Goal: Task Accomplishment & Management: Manage account settings

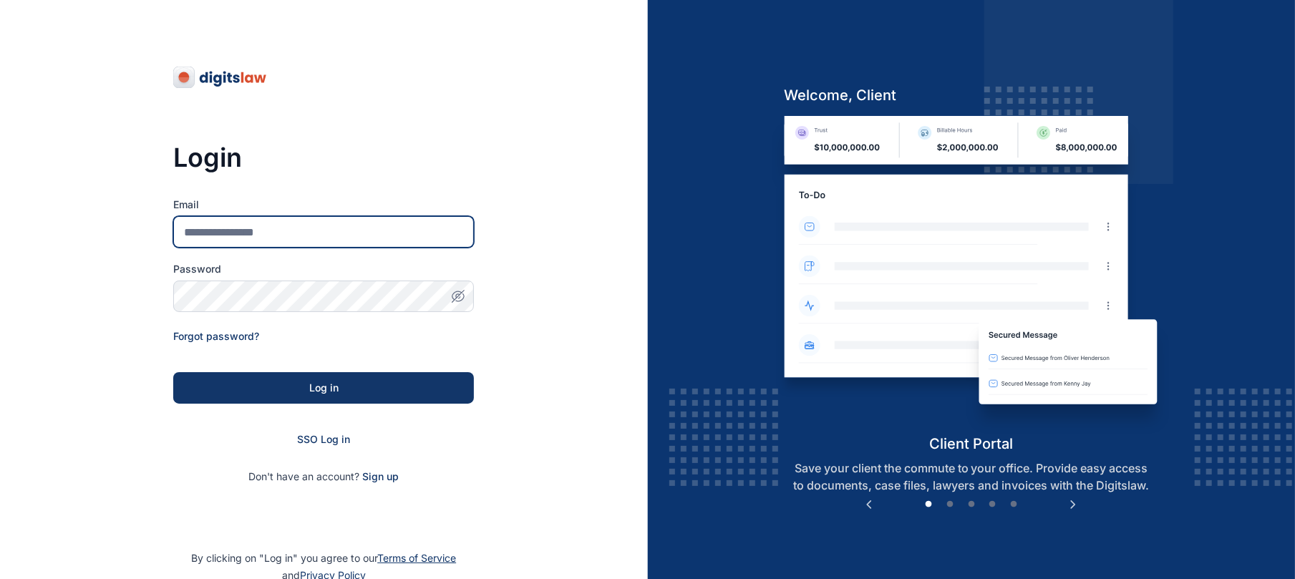
click at [296, 232] on input "Email" at bounding box center [323, 232] width 301 height 32
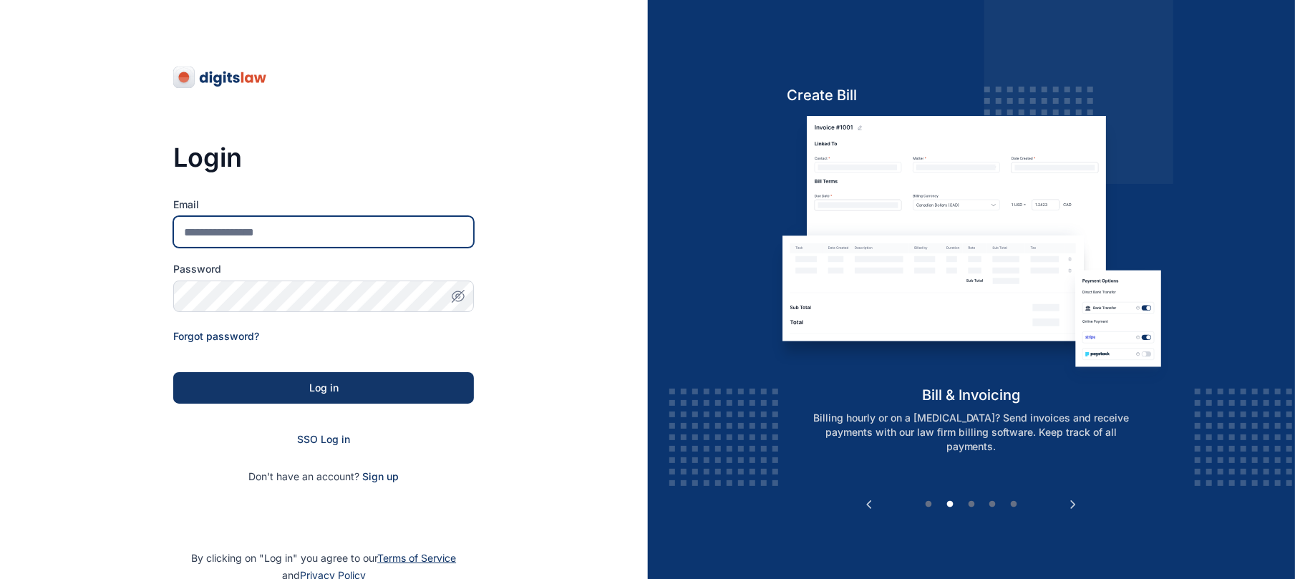
type input "**********"
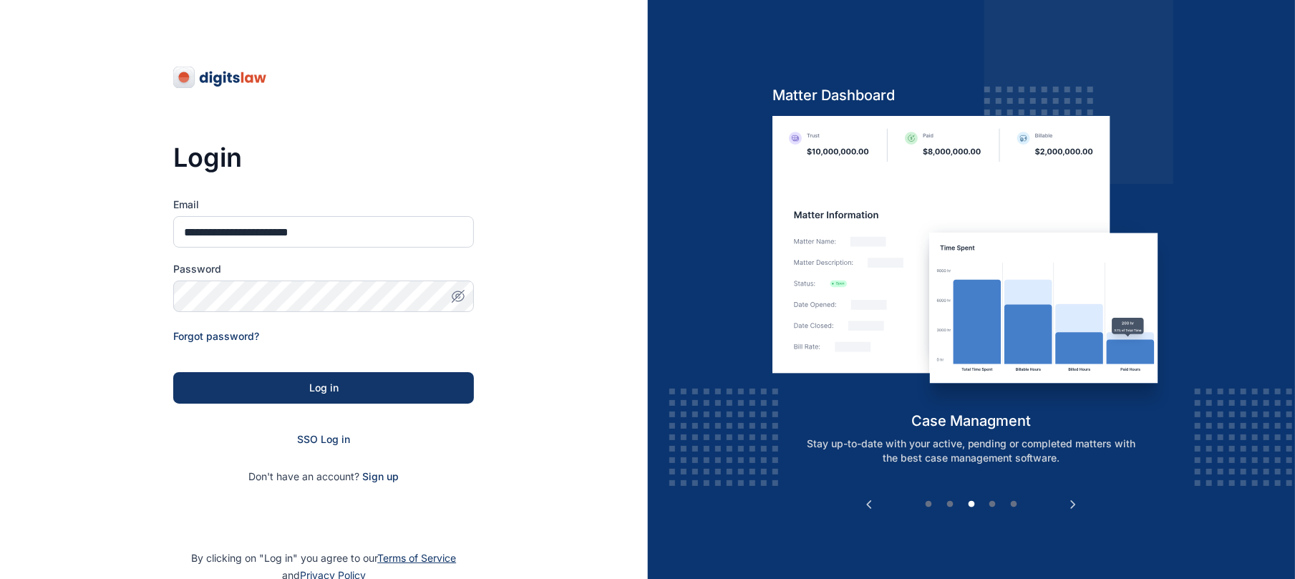
click at [268, 313] on form "**********" at bounding box center [323, 341] width 301 height 286
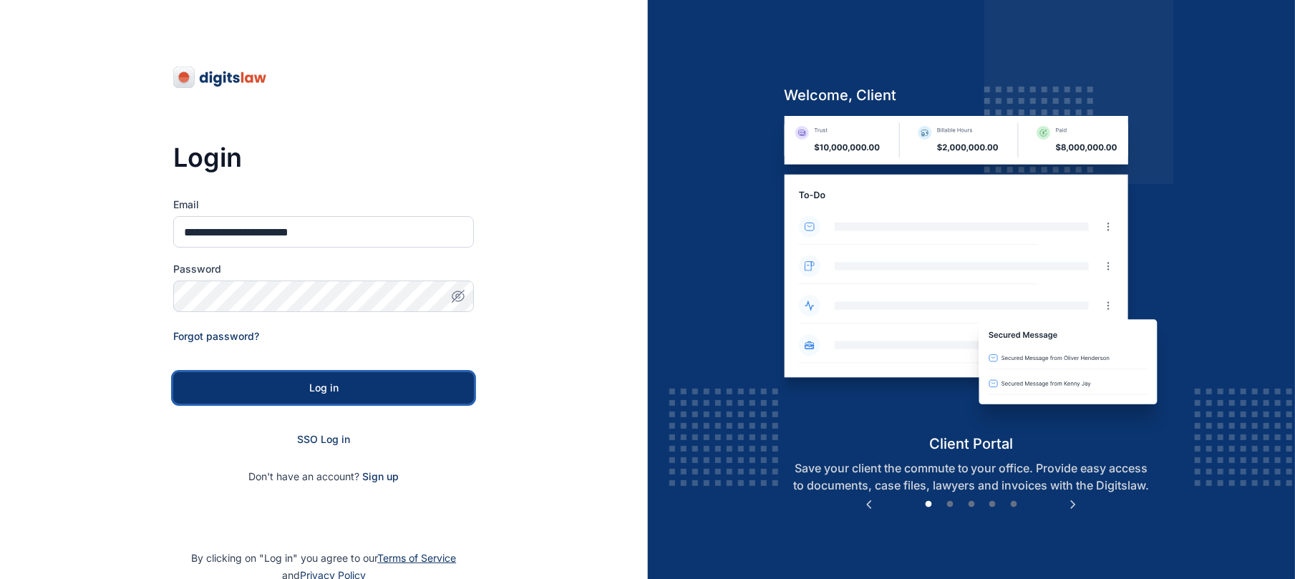
click at [419, 395] on button "Log in" at bounding box center [323, 388] width 301 height 32
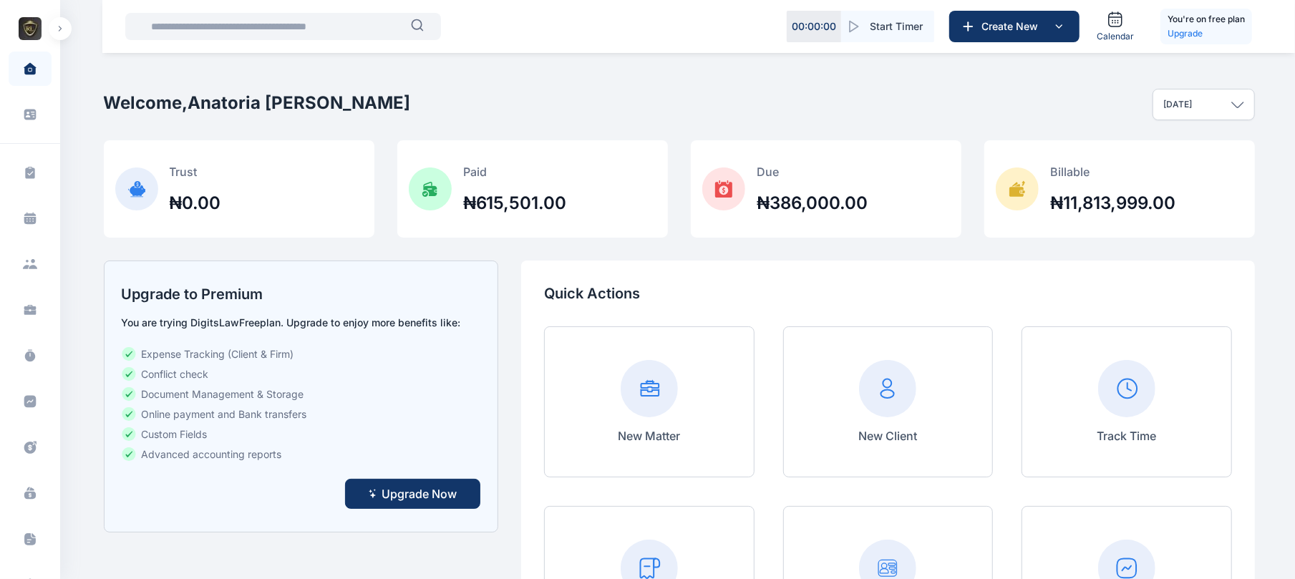
click at [63, 37] on button "button" at bounding box center [60, 28] width 23 height 23
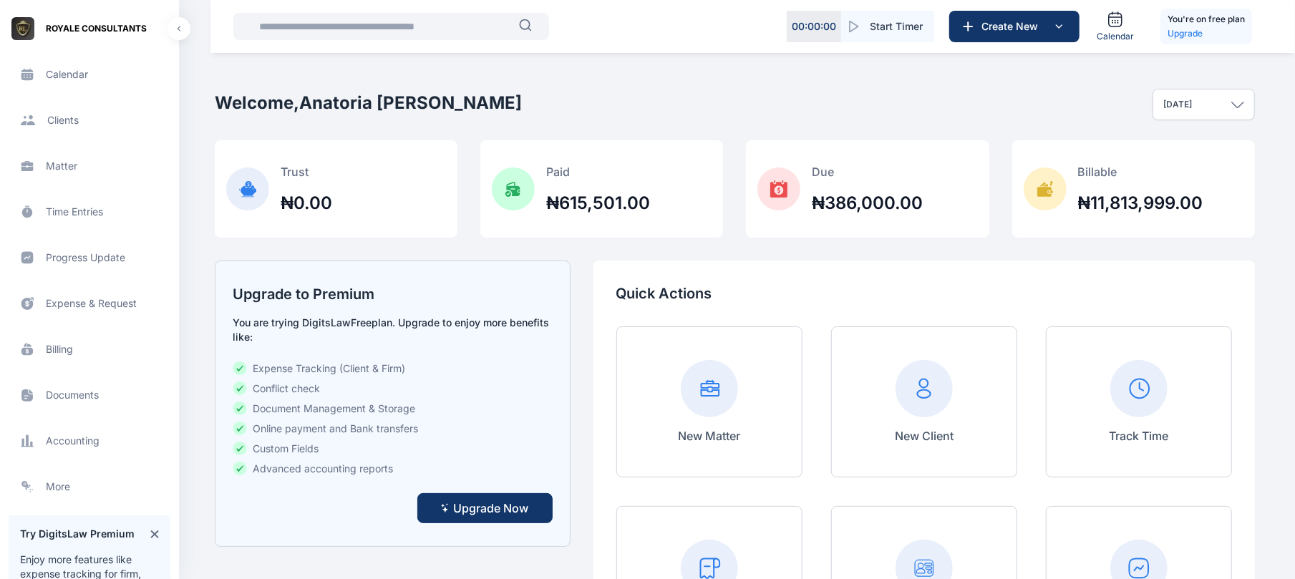
scroll to position [133, 0]
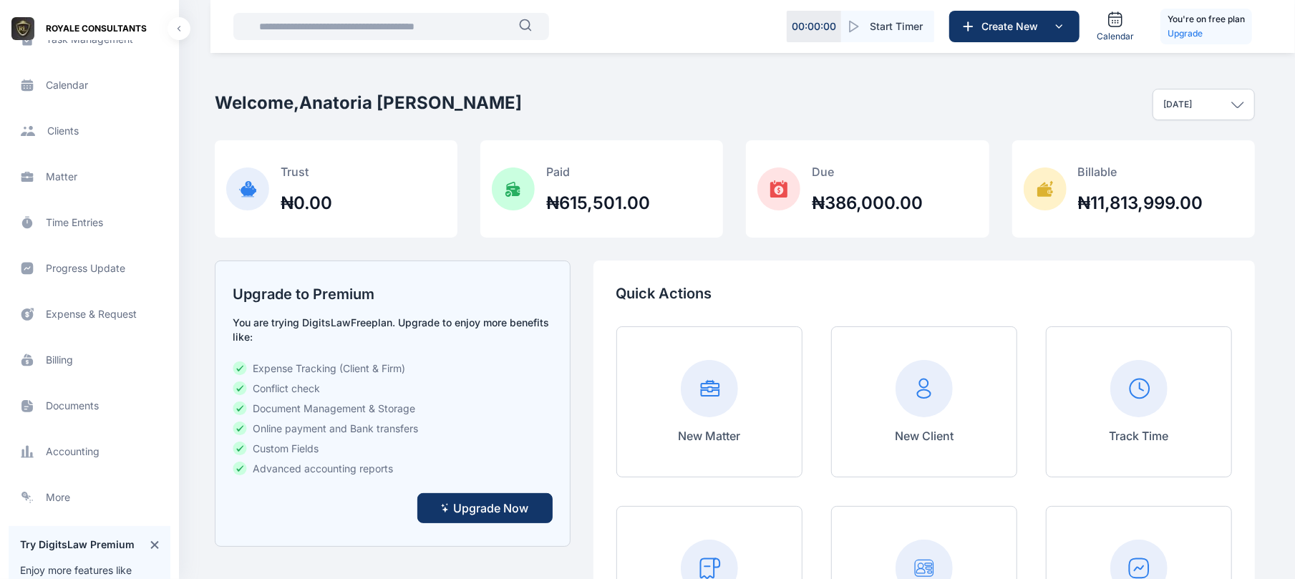
click at [62, 361] on span "Billing billing billing" at bounding box center [90, 360] width 162 height 34
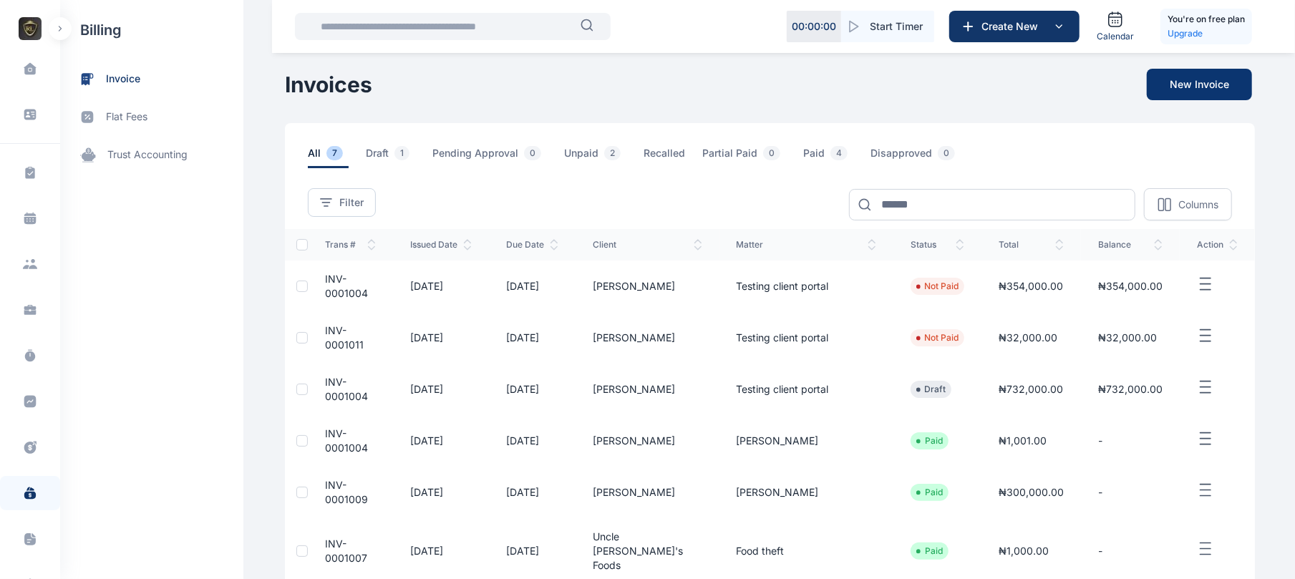
click at [1227, 89] on button "New Invoice" at bounding box center [1199, 85] width 105 height 32
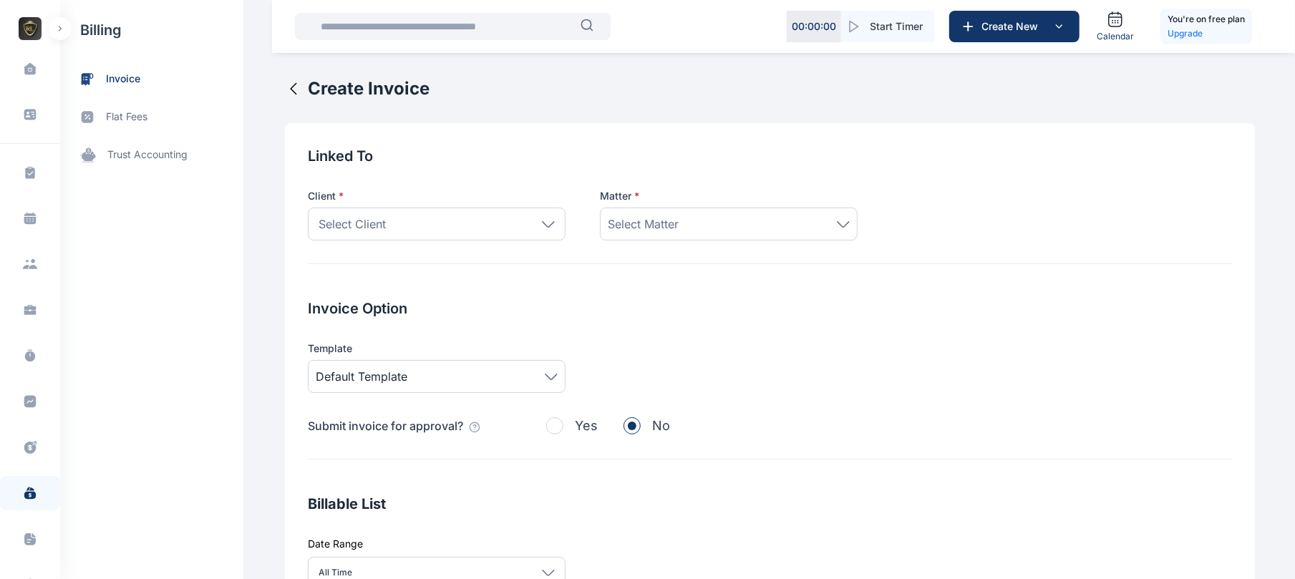
click at [60, 27] on icon "button" at bounding box center [60, 28] width 2 height 4
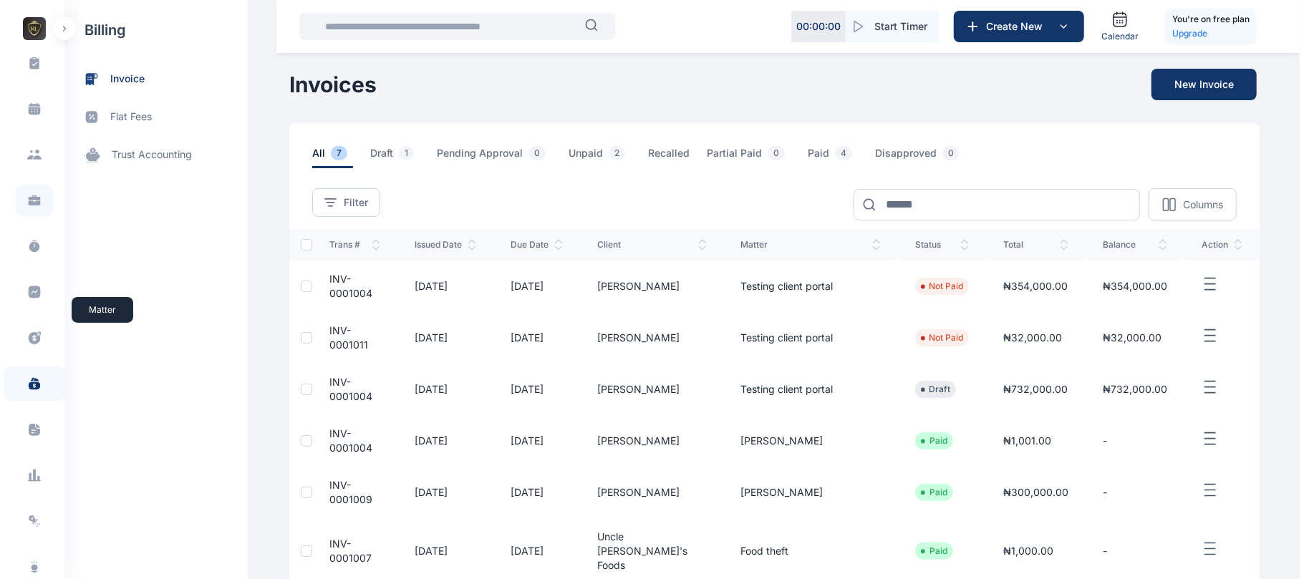
scroll to position [200, 0]
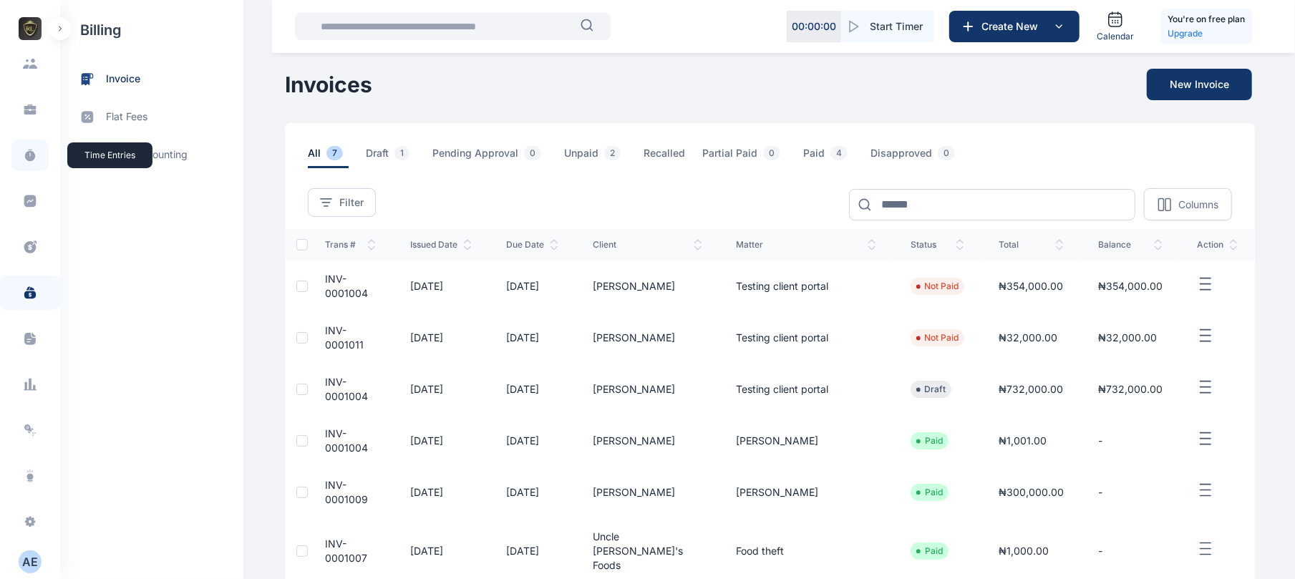
click at [26, 166] on span at bounding box center [29, 156] width 37 height 32
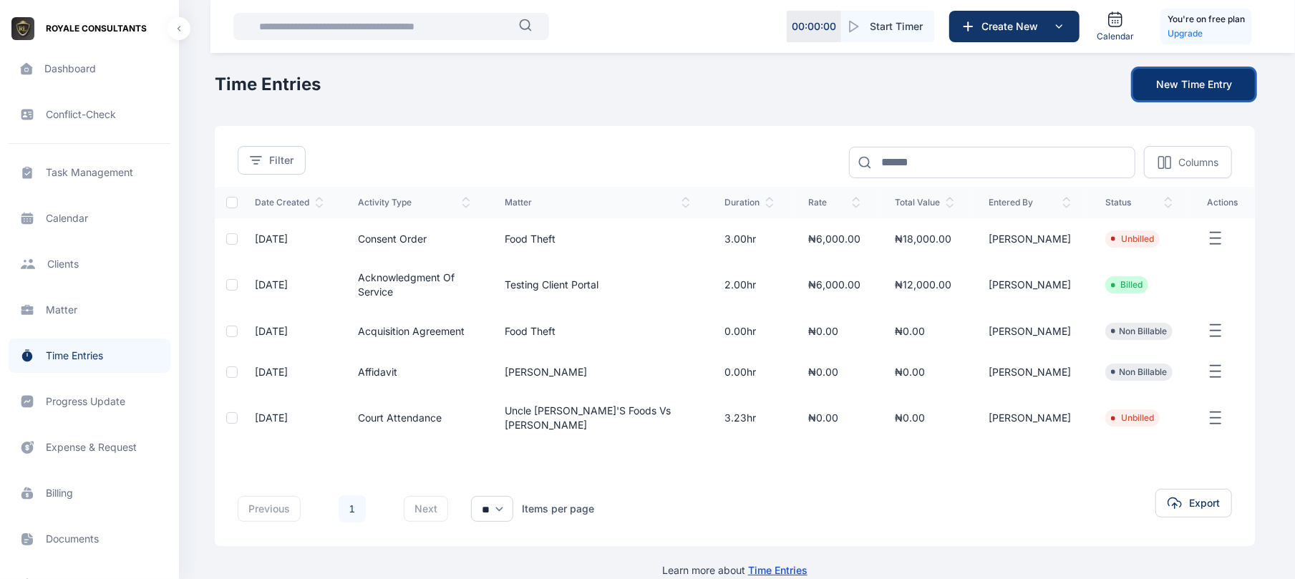
click at [1183, 87] on button "New Time Entry" at bounding box center [1194, 85] width 122 height 32
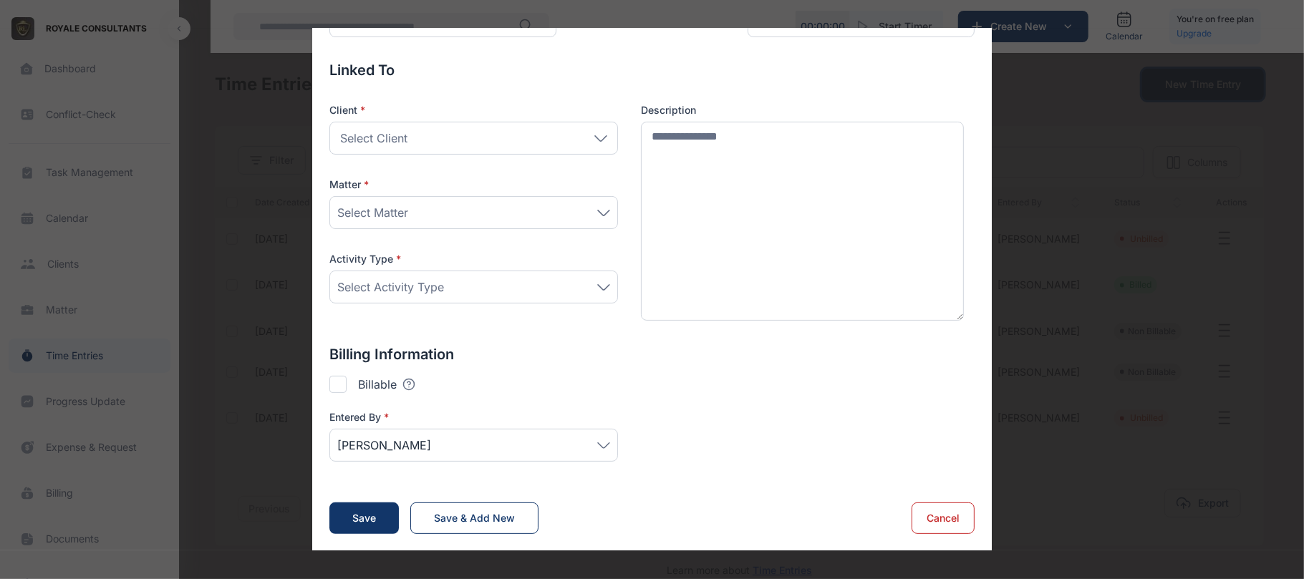
scroll to position [107, 0]
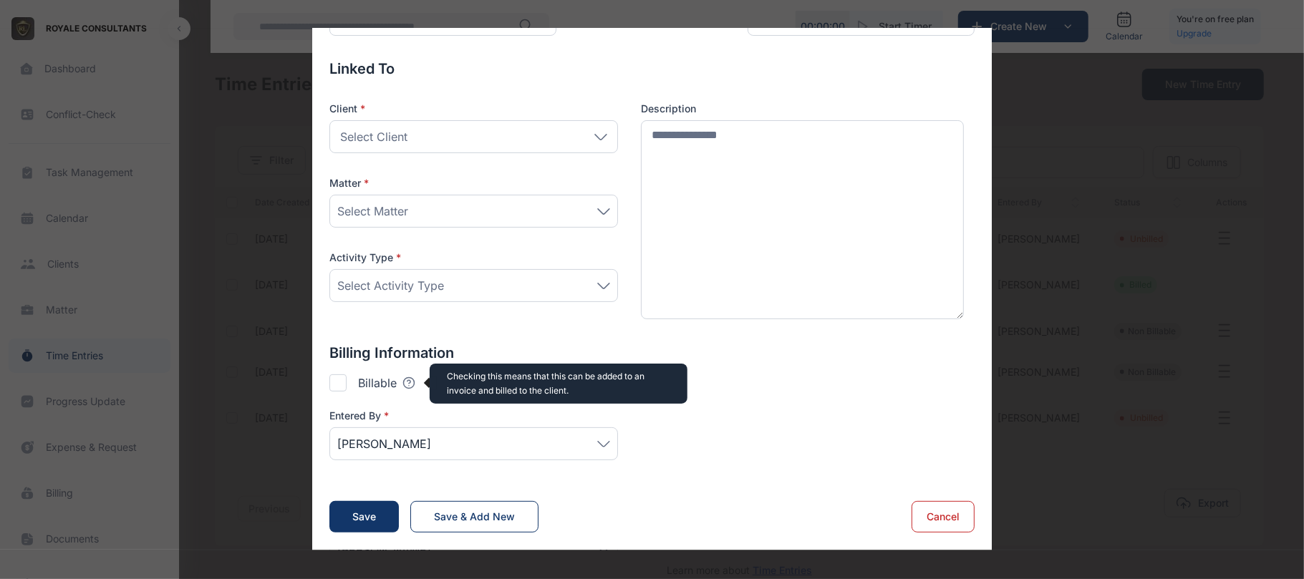
click at [411, 379] on icon at bounding box center [409, 383] width 11 height 11
click at [407, 388] on icon at bounding box center [409, 383] width 11 height 11
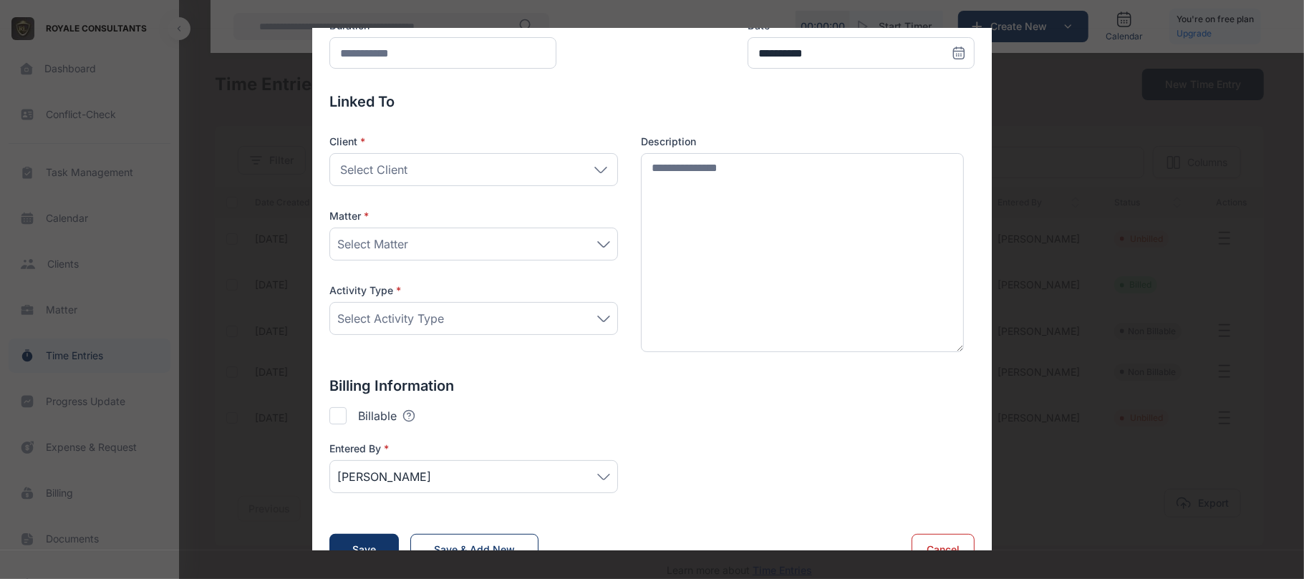
scroll to position [0, 0]
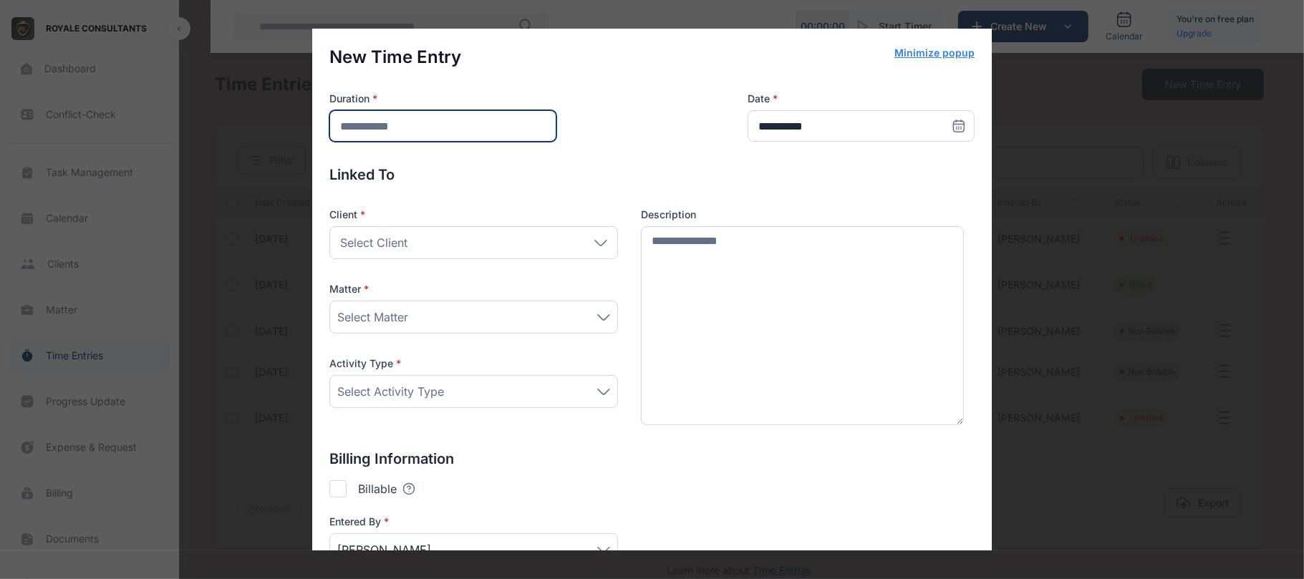
click at [530, 135] on input "number" at bounding box center [442, 126] width 227 height 32
type input "*"
click at [639, 120] on div "**********" at bounding box center [651, 117] width 645 height 50
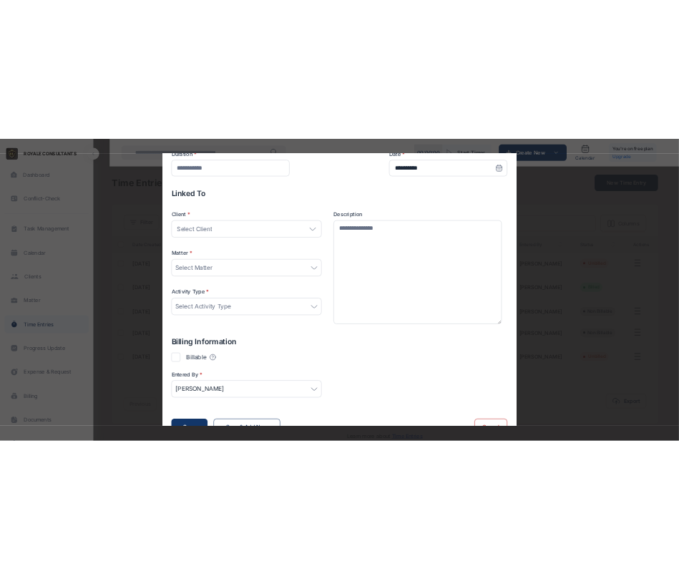
scroll to position [107, 0]
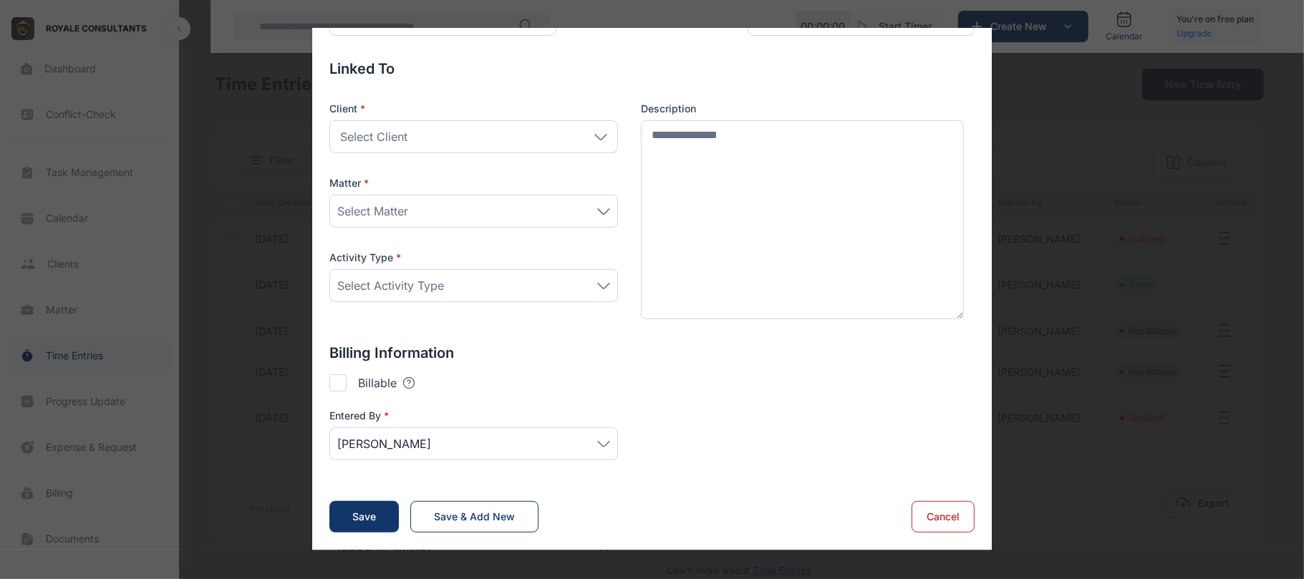
click at [932, 531] on button "Cancel" at bounding box center [942, 517] width 63 height 32
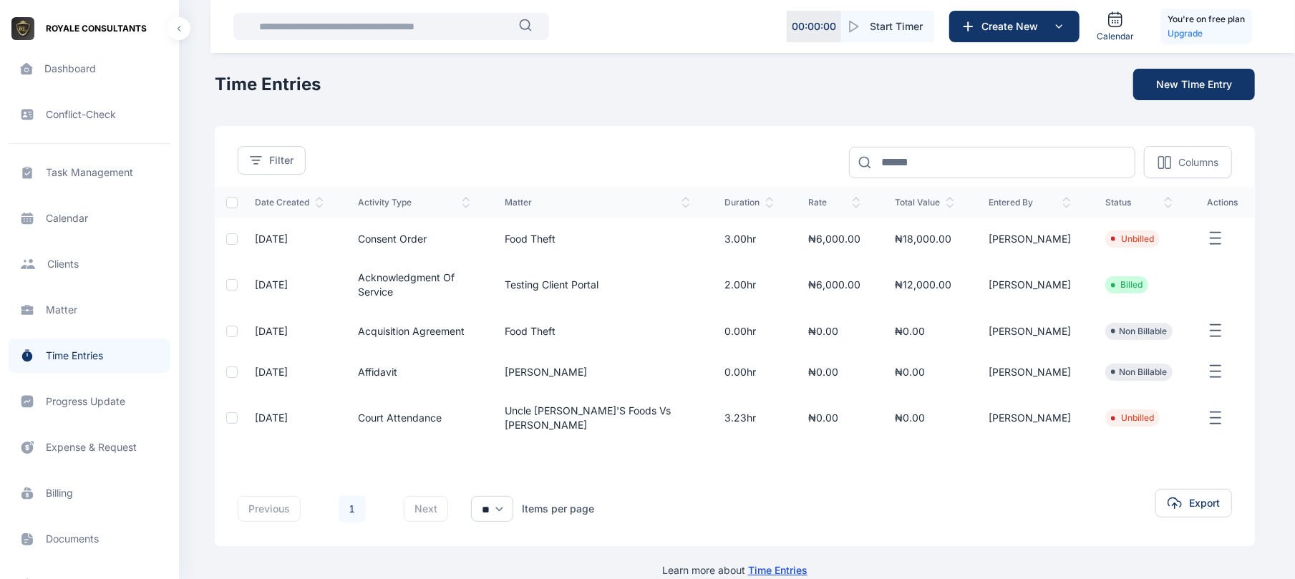
click at [932, 531] on div "previous 1 next ** ** ** Items per page Export" at bounding box center [735, 503] width 1040 height 86
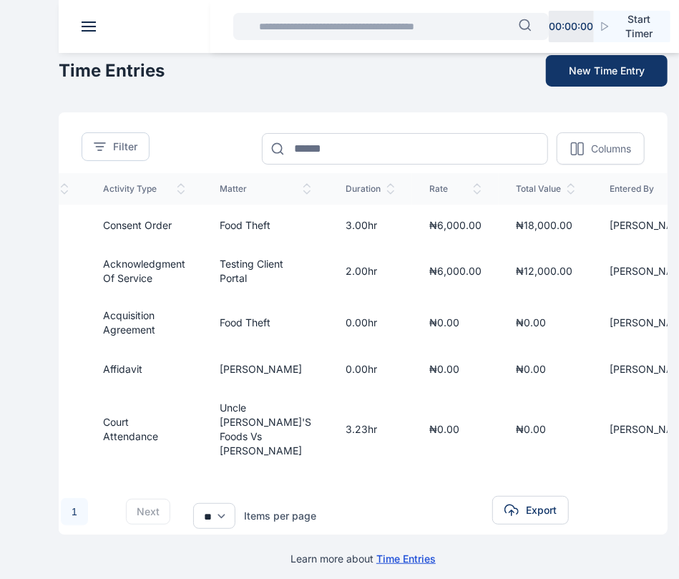
scroll to position [0, 0]
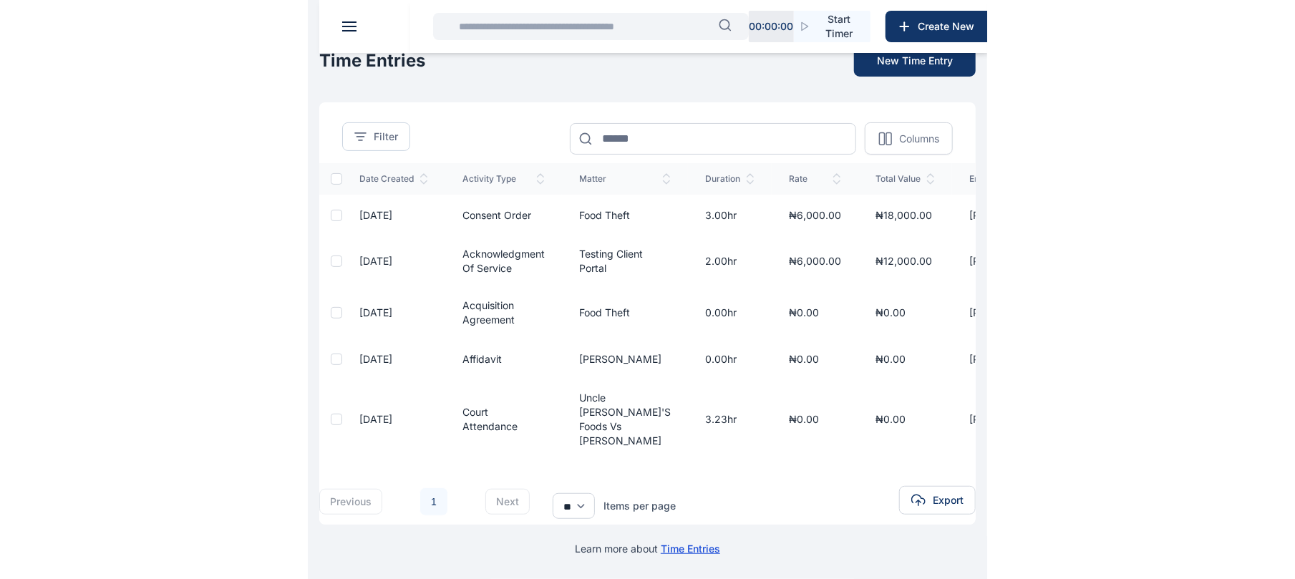
scroll to position [20, 0]
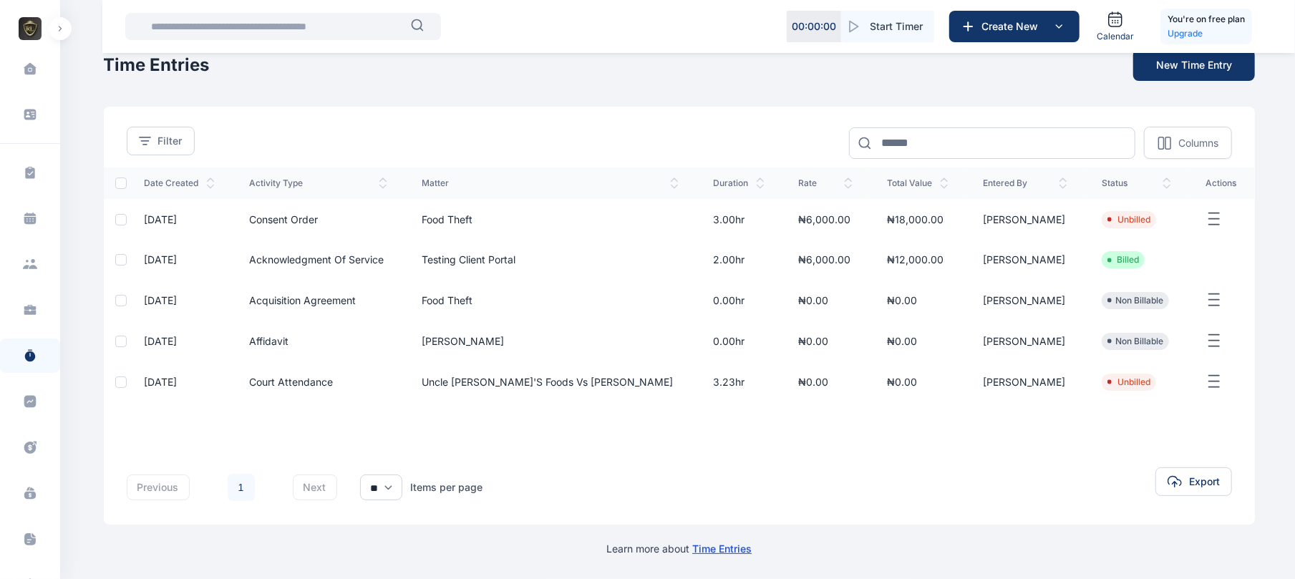
click at [37, 26] on img "button" at bounding box center [30, 28] width 23 height 23
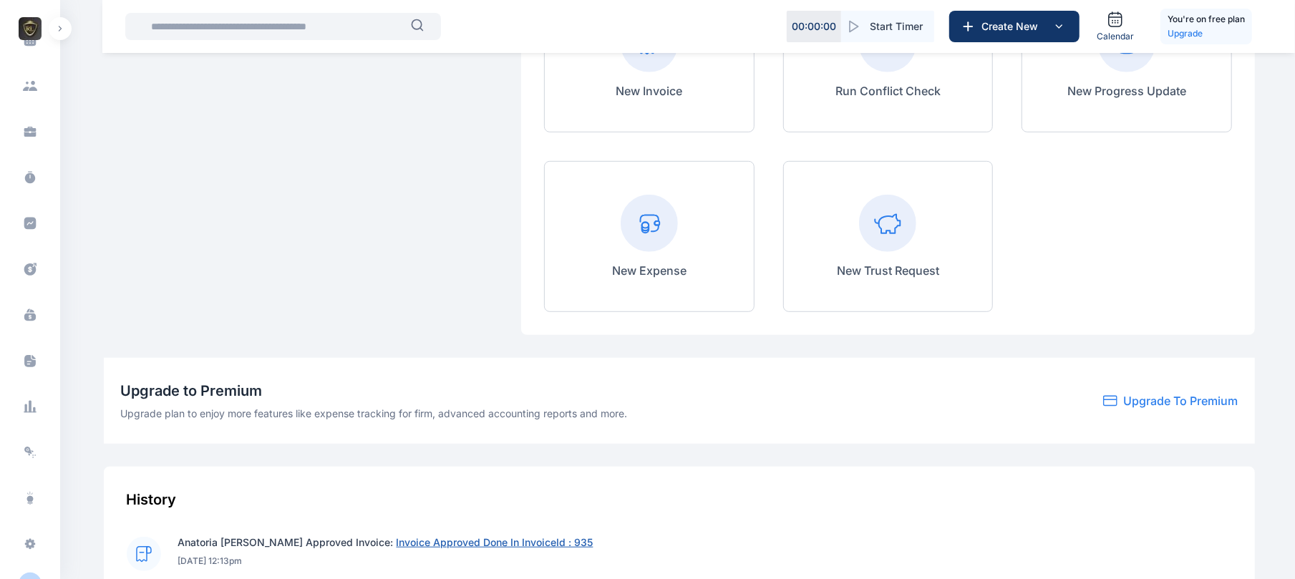
scroll to position [200, 0]
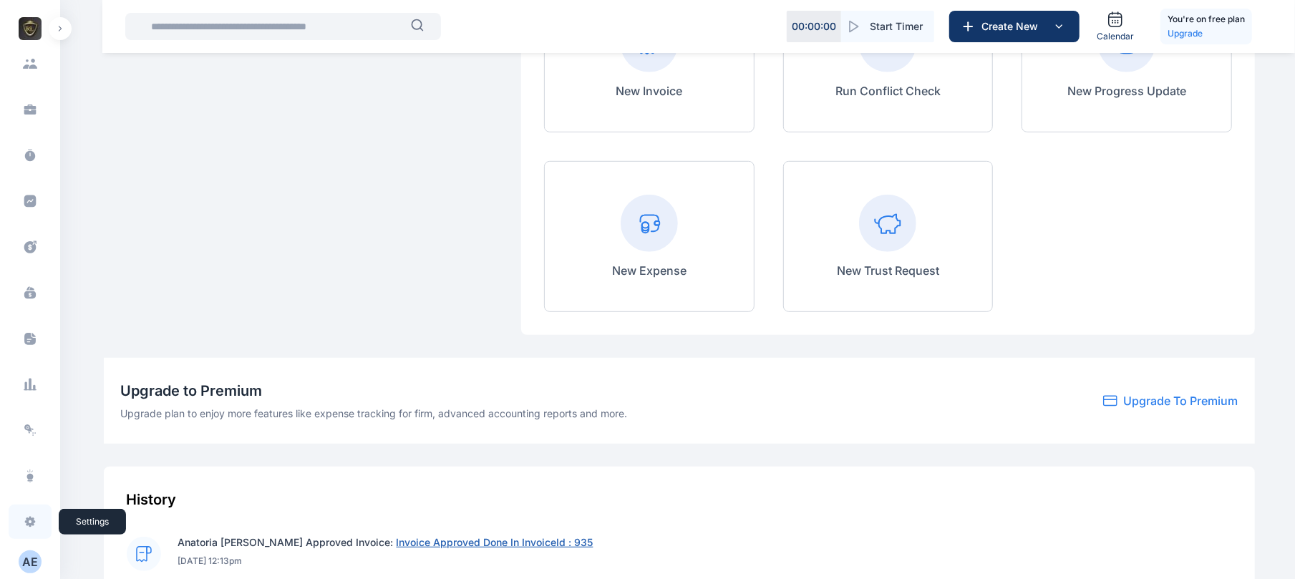
click at [26, 527] on icon at bounding box center [30, 522] width 14 height 14
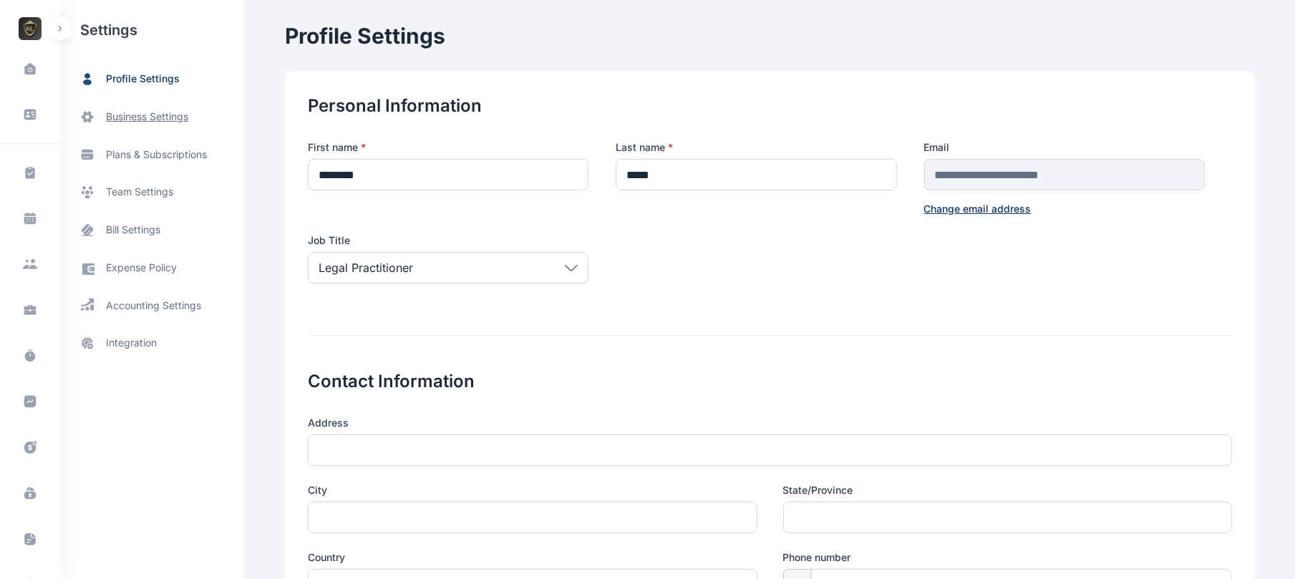
click at [168, 110] on span "business settings" at bounding box center [147, 117] width 82 height 15
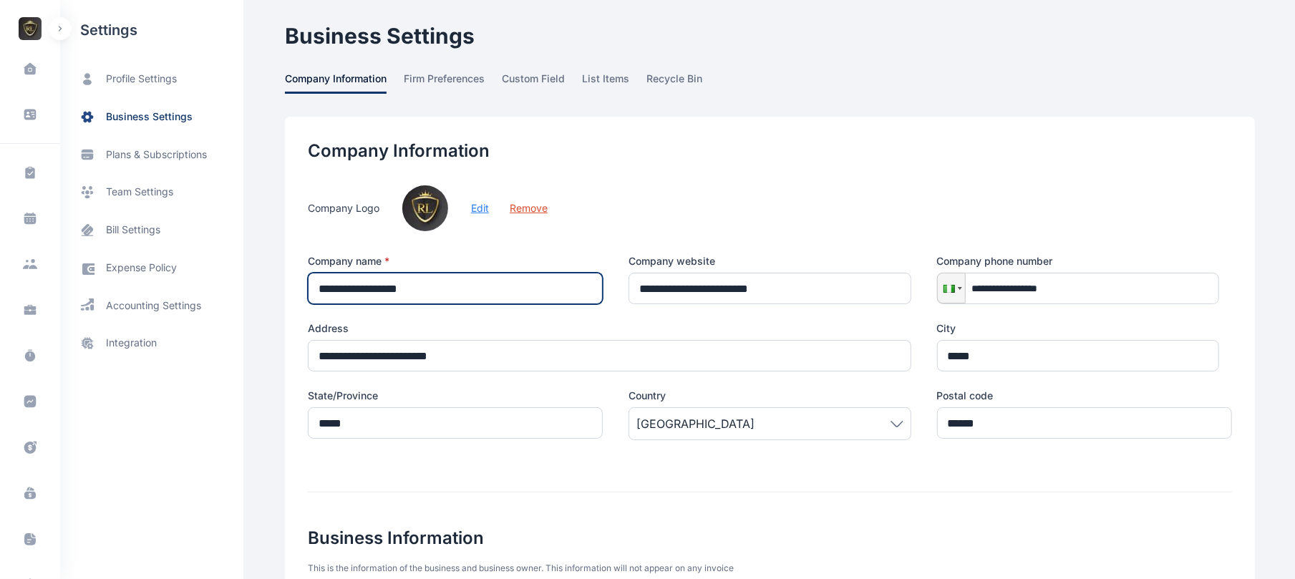
click at [470, 294] on input "**********" at bounding box center [455, 289] width 295 height 32
drag, startPoint x: 470, startPoint y: 294, endPoint x: 258, endPoint y: 296, distance: 211.9
click at [258, 296] on div "Dashboard dashboard Conflict-Check conflict-check Task Management task manageme…" at bounding box center [647, 473] width 1295 height 947
